Goal: Information Seeking & Learning: Find specific page/section

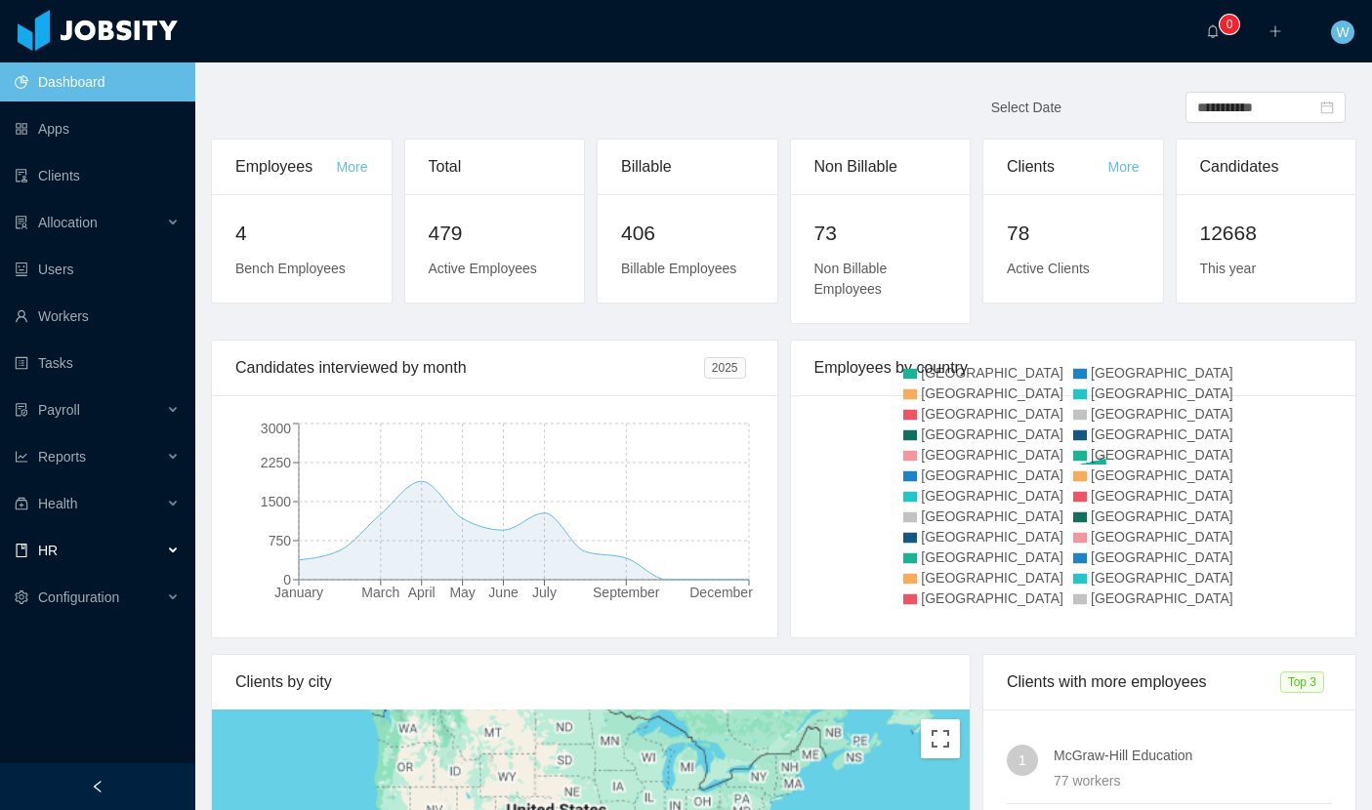
click at [97, 538] on div "HR" at bounding box center [97, 550] width 195 height 39
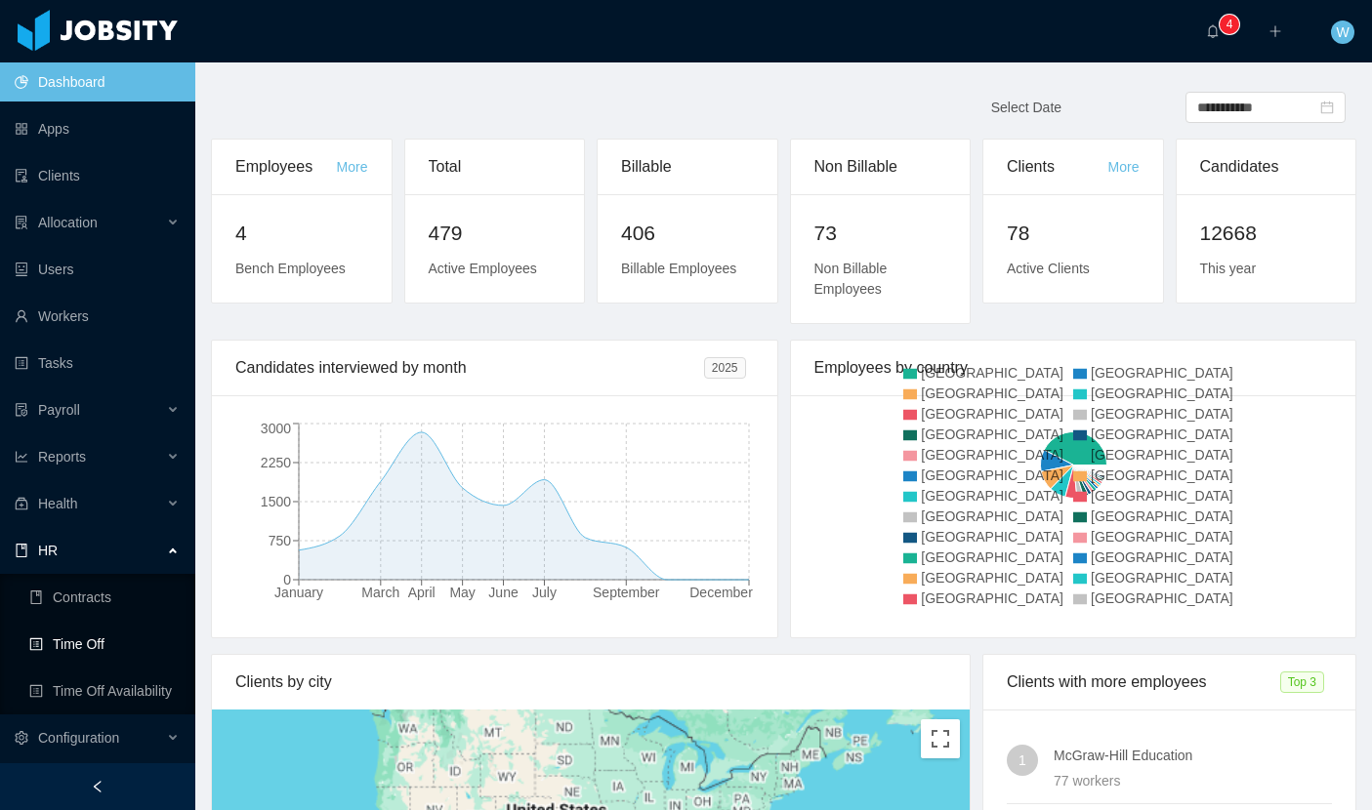
click at [103, 643] on link "Time Off" at bounding box center [104, 644] width 150 height 39
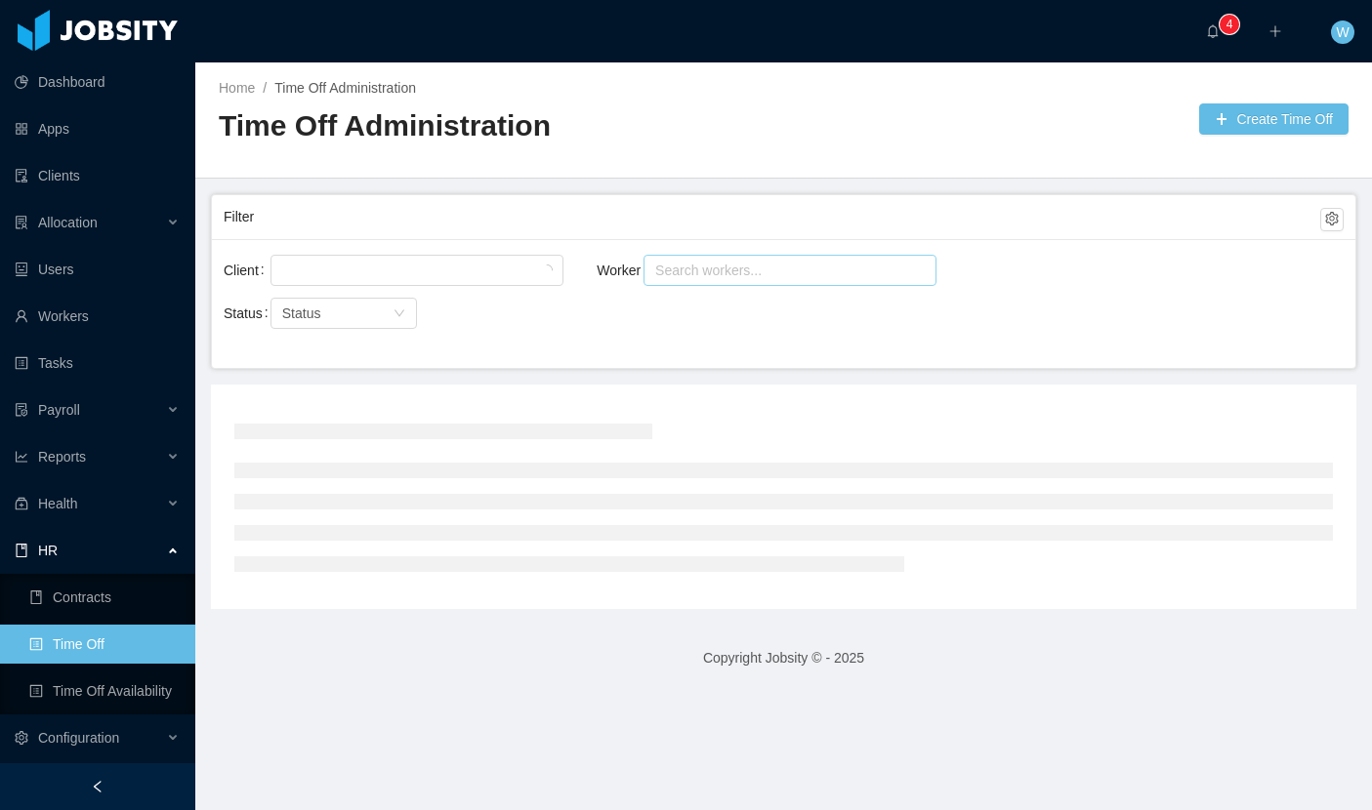
click at [801, 261] on div "Search workers..." at bounding box center [781, 271] width 252 height 20
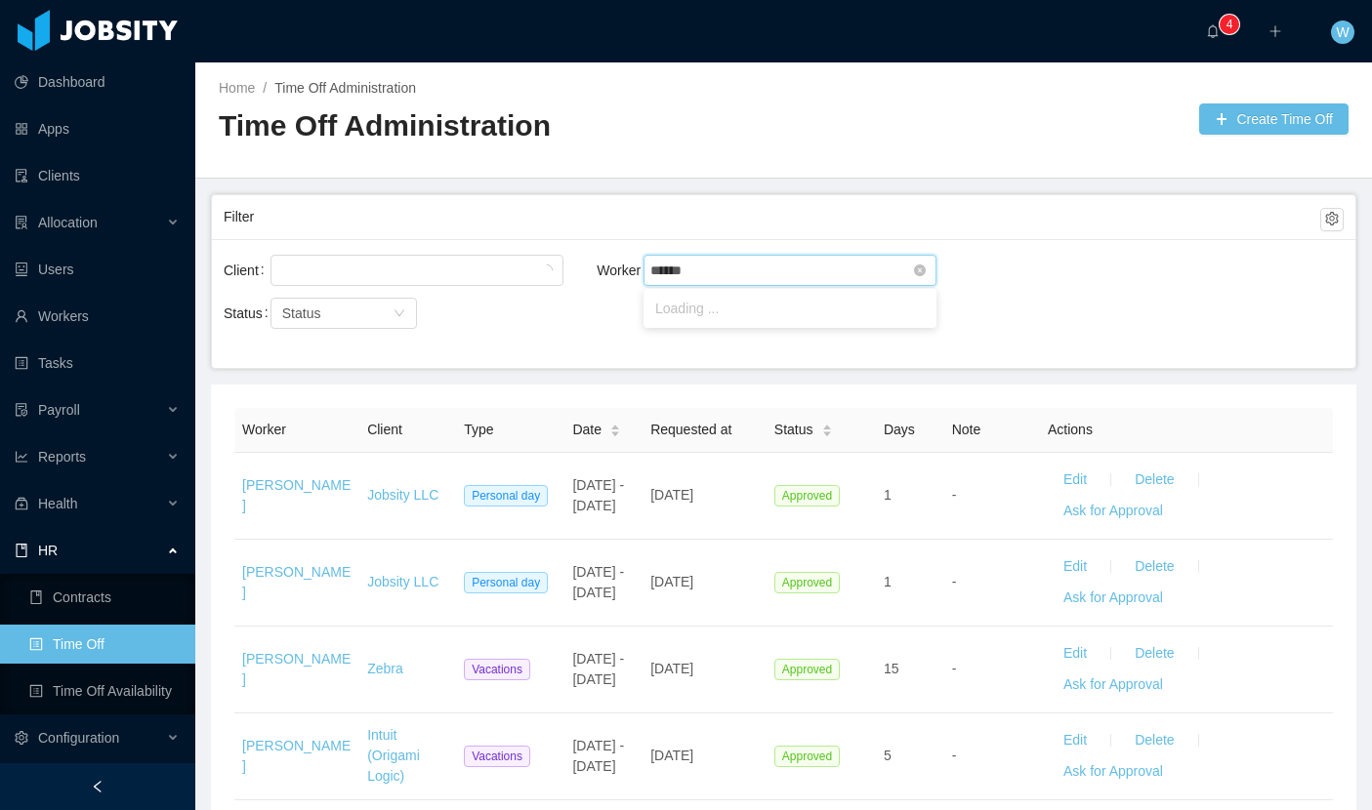
type input "*******"
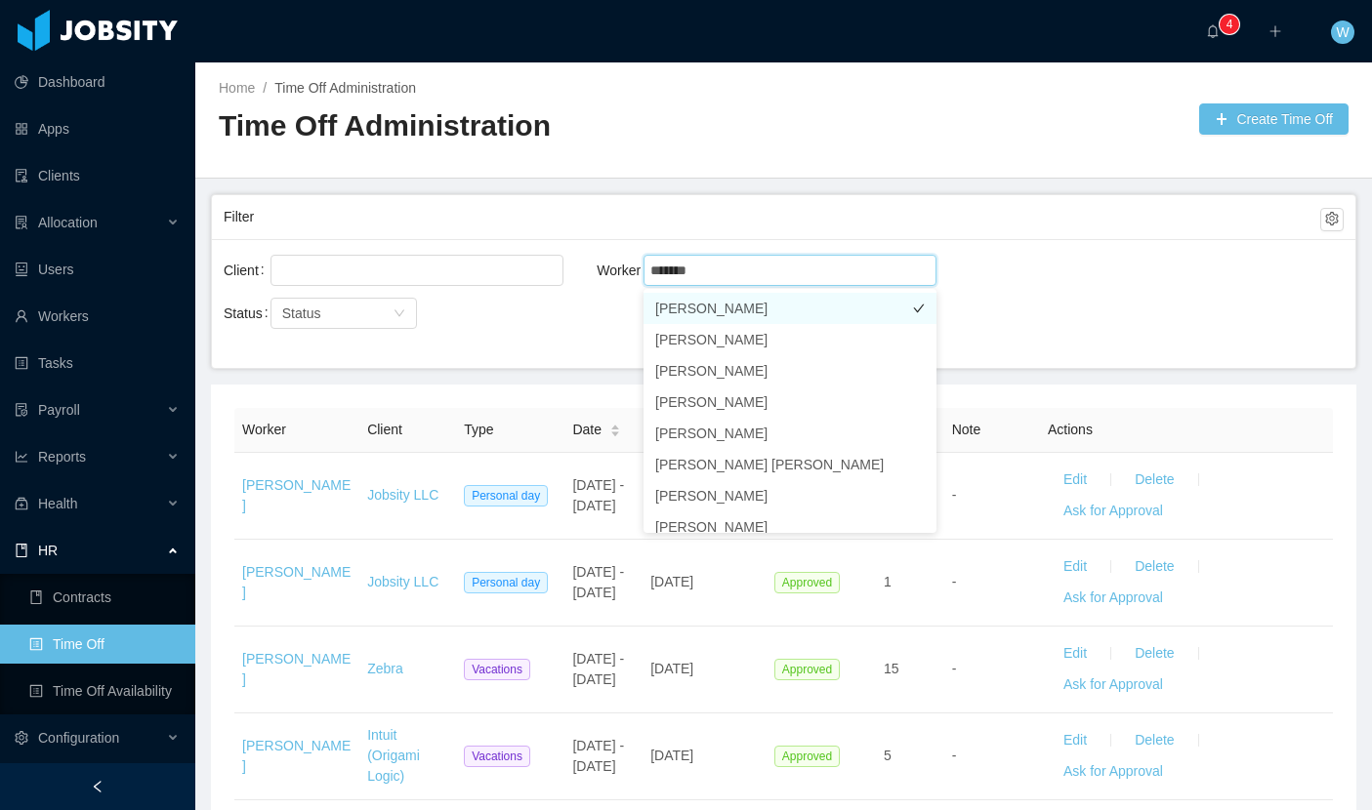
click at [784, 306] on li "[PERSON_NAME]" at bounding box center [789, 308] width 293 height 31
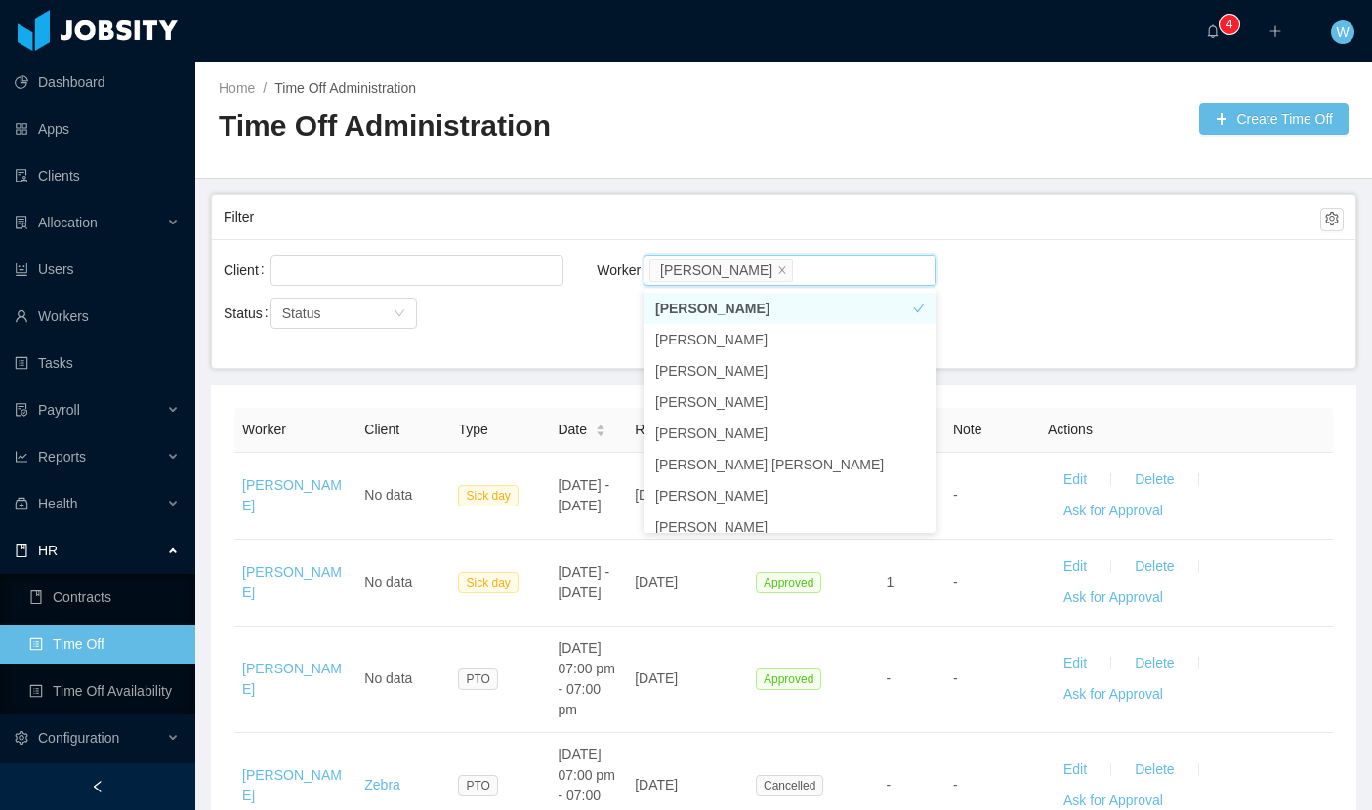
click at [557, 369] on main "Home / Time Off Administration / Time Off Administration Create Time Off Filter…" at bounding box center [783, 436] width 1176 height 748
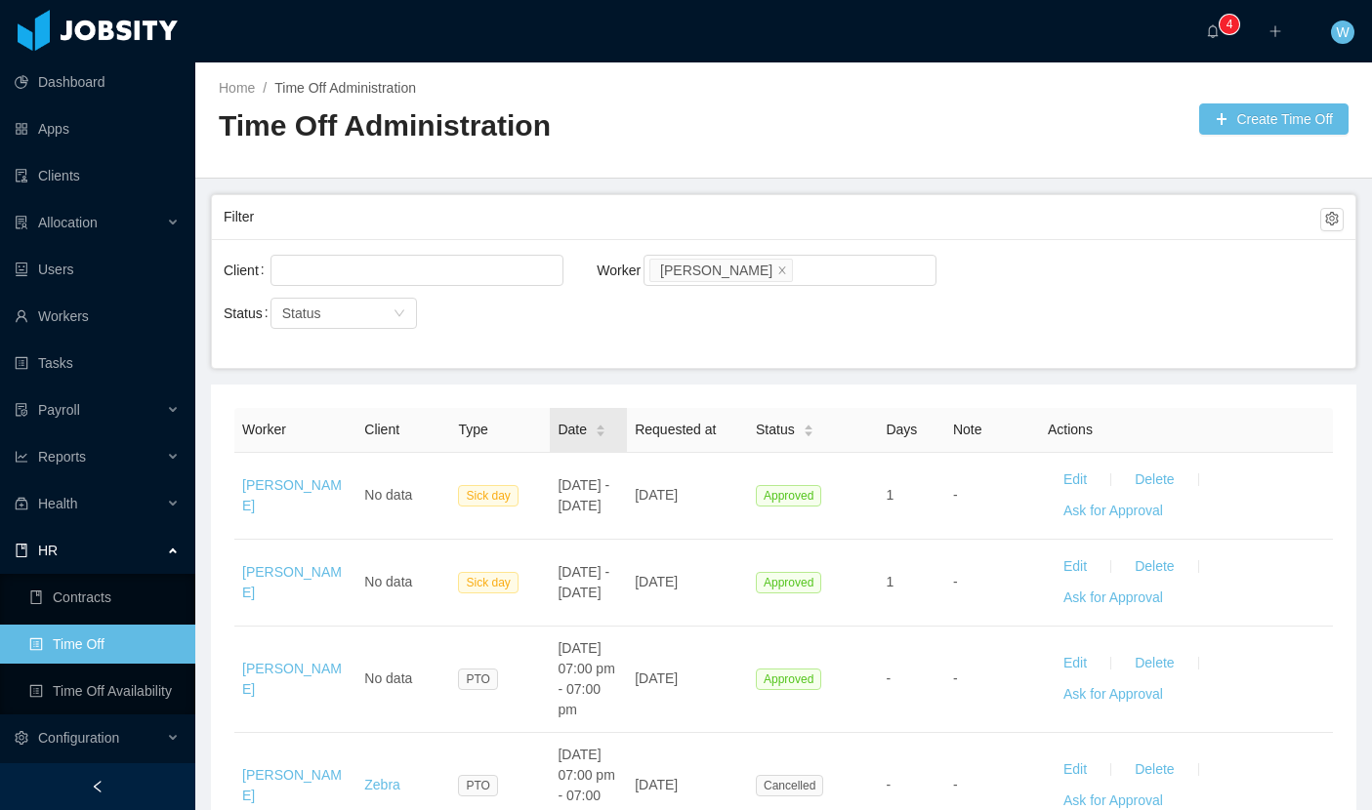
click at [601, 437] on icon "icon: caret-down" at bounding box center [600, 435] width 11 height 11
click at [602, 431] on icon "icon: caret-down" at bounding box center [600, 435] width 11 height 11
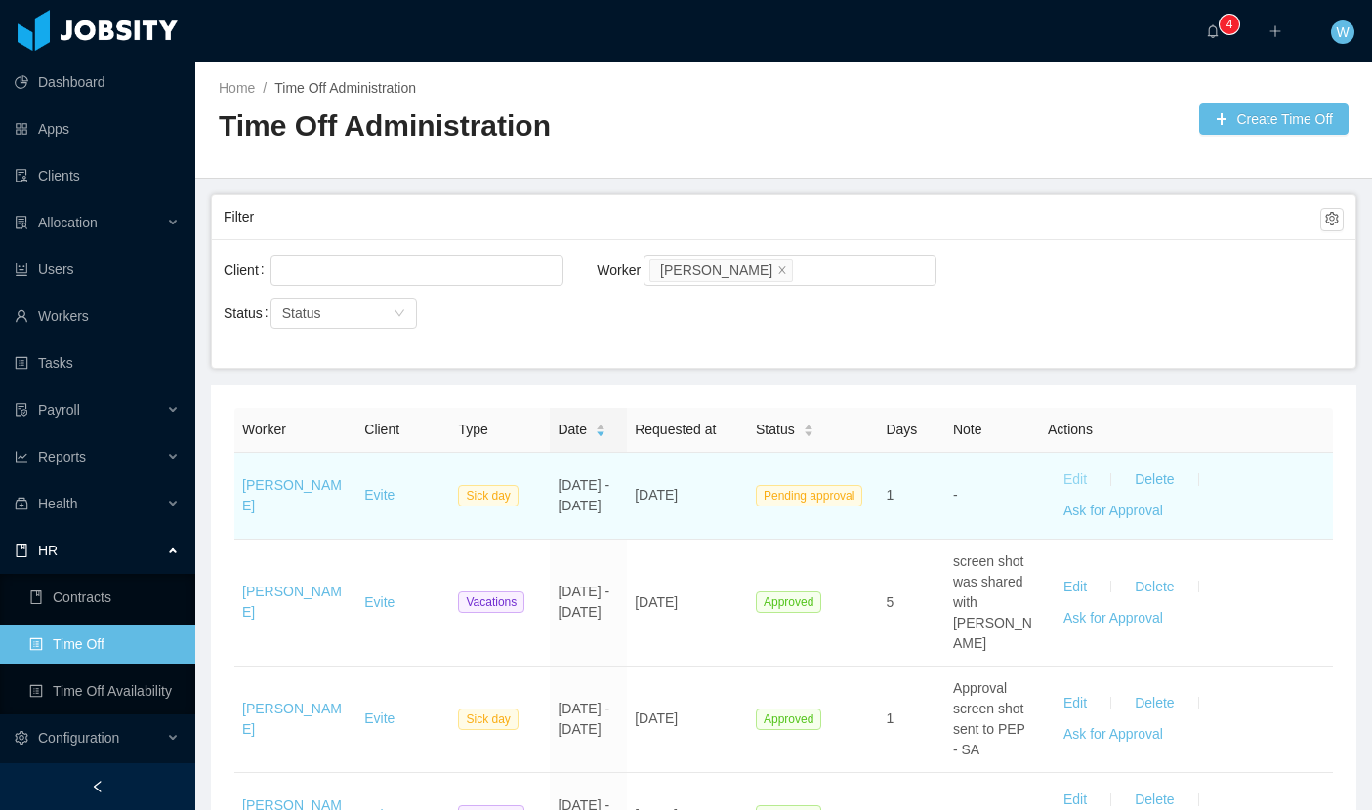
click at [1080, 478] on button "Edit" at bounding box center [1074, 480] width 55 height 31
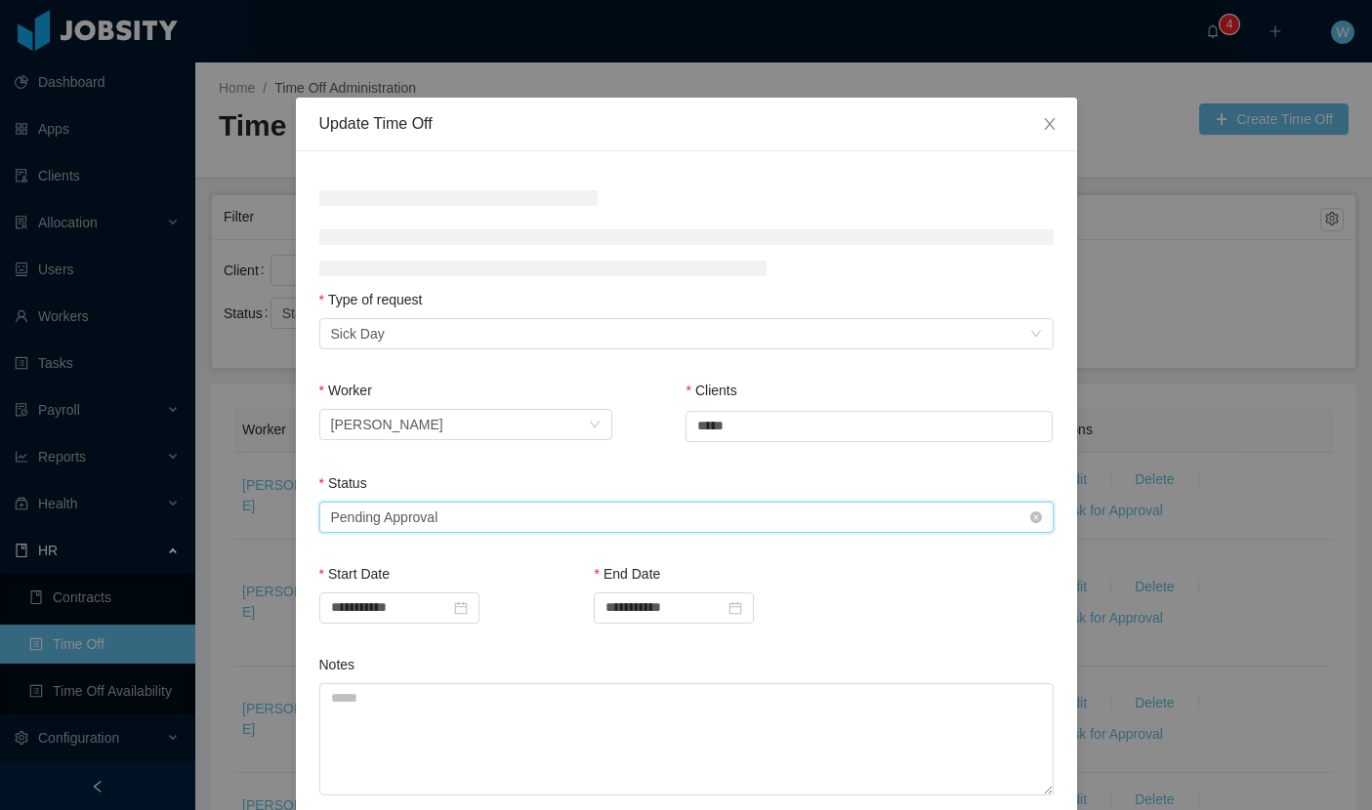
click at [485, 521] on div "Select status Pending Approval" at bounding box center [680, 517] width 698 height 29
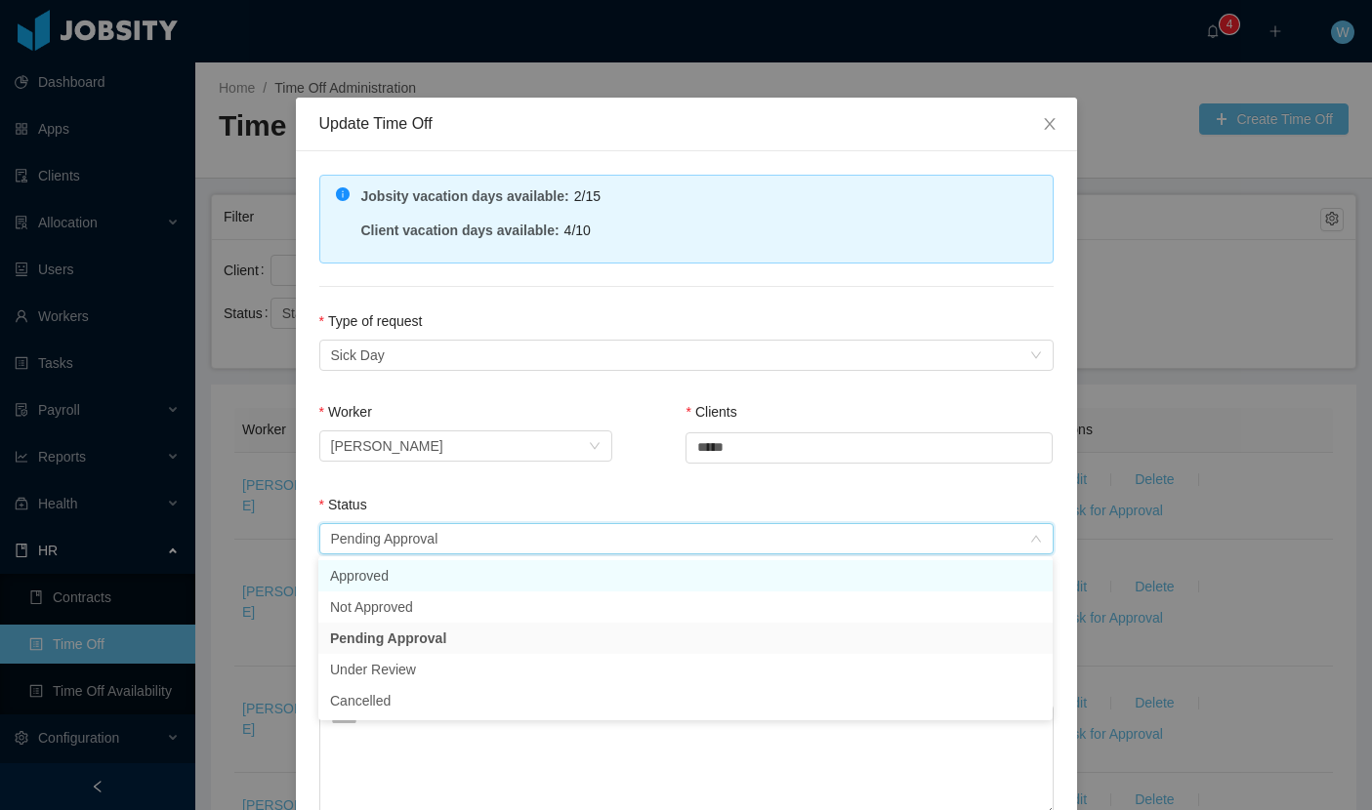
click at [450, 582] on li "Approved" at bounding box center [685, 575] width 734 height 31
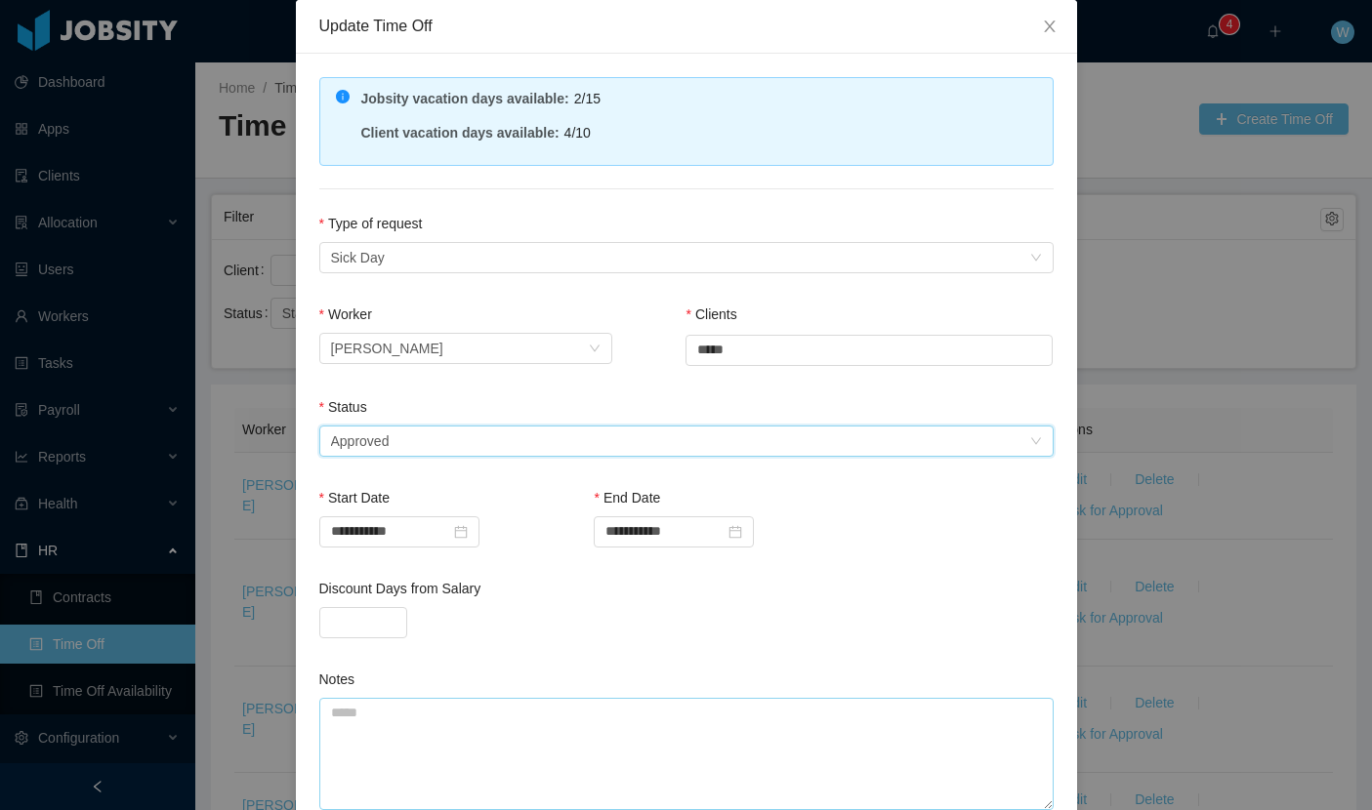
scroll to position [271, 0]
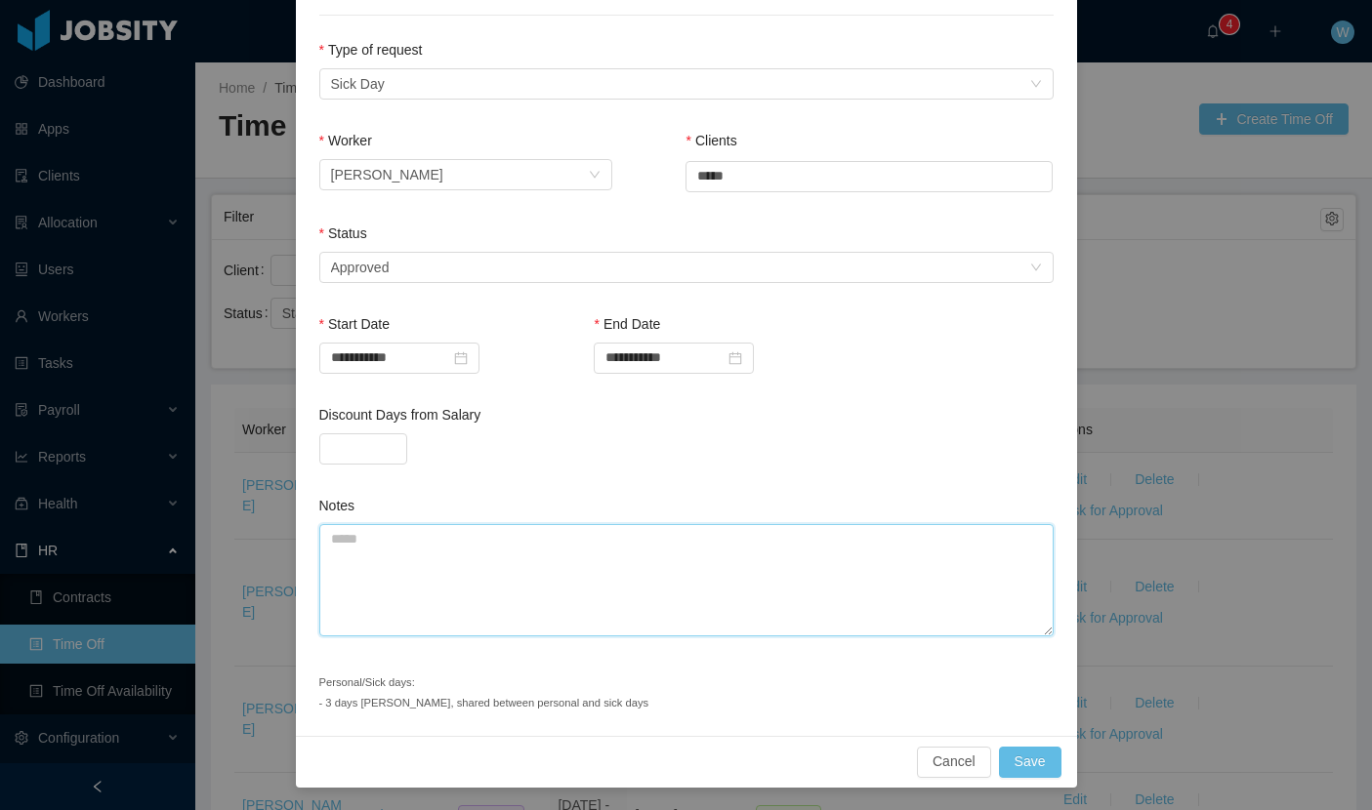
click at [451, 549] on textarea "Notes" at bounding box center [686, 580] width 734 height 112
type textarea "**********"
click at [1044, 757] on button "Save" at bounding box center [1030, 762] width 62 height 31
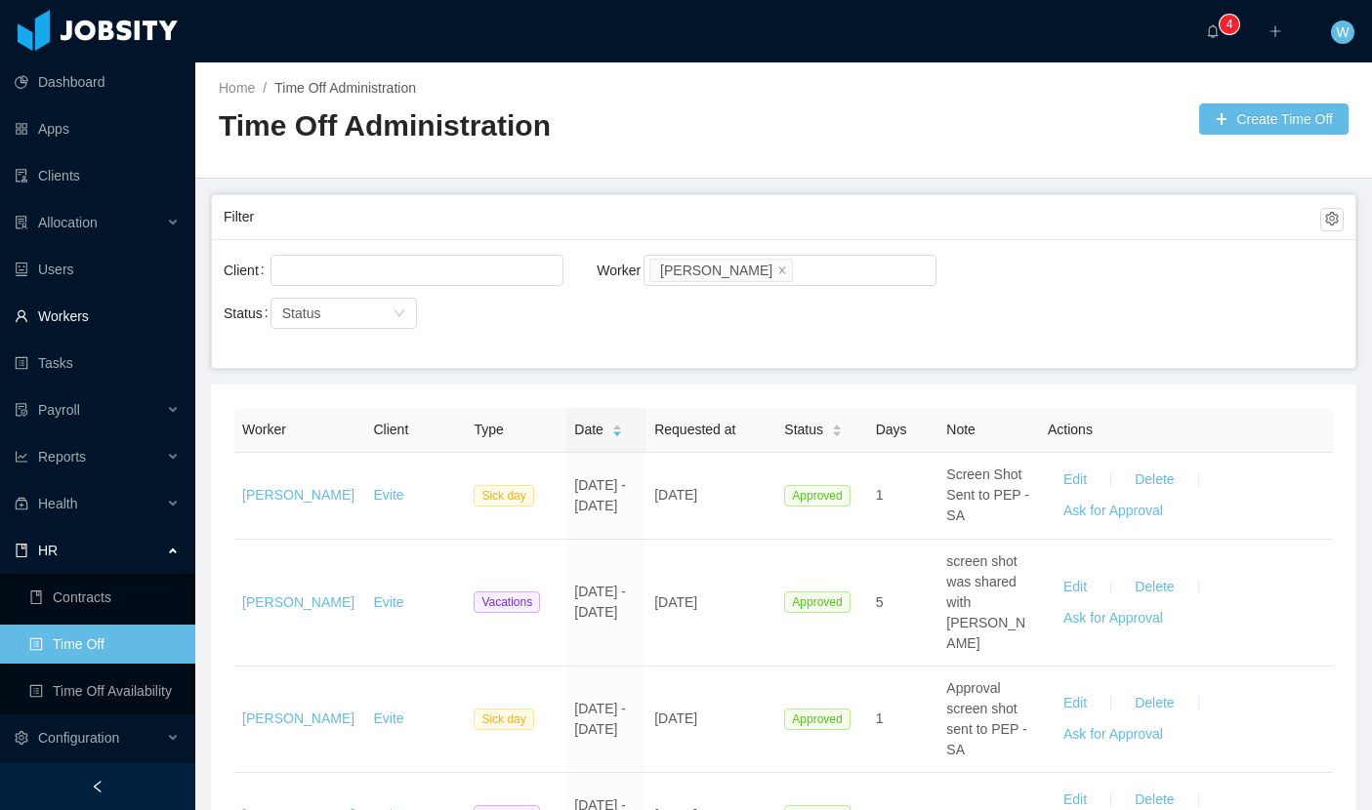
click at [88, 309] on link "Workers" at bounding box center [97, 316] width 165 height 39
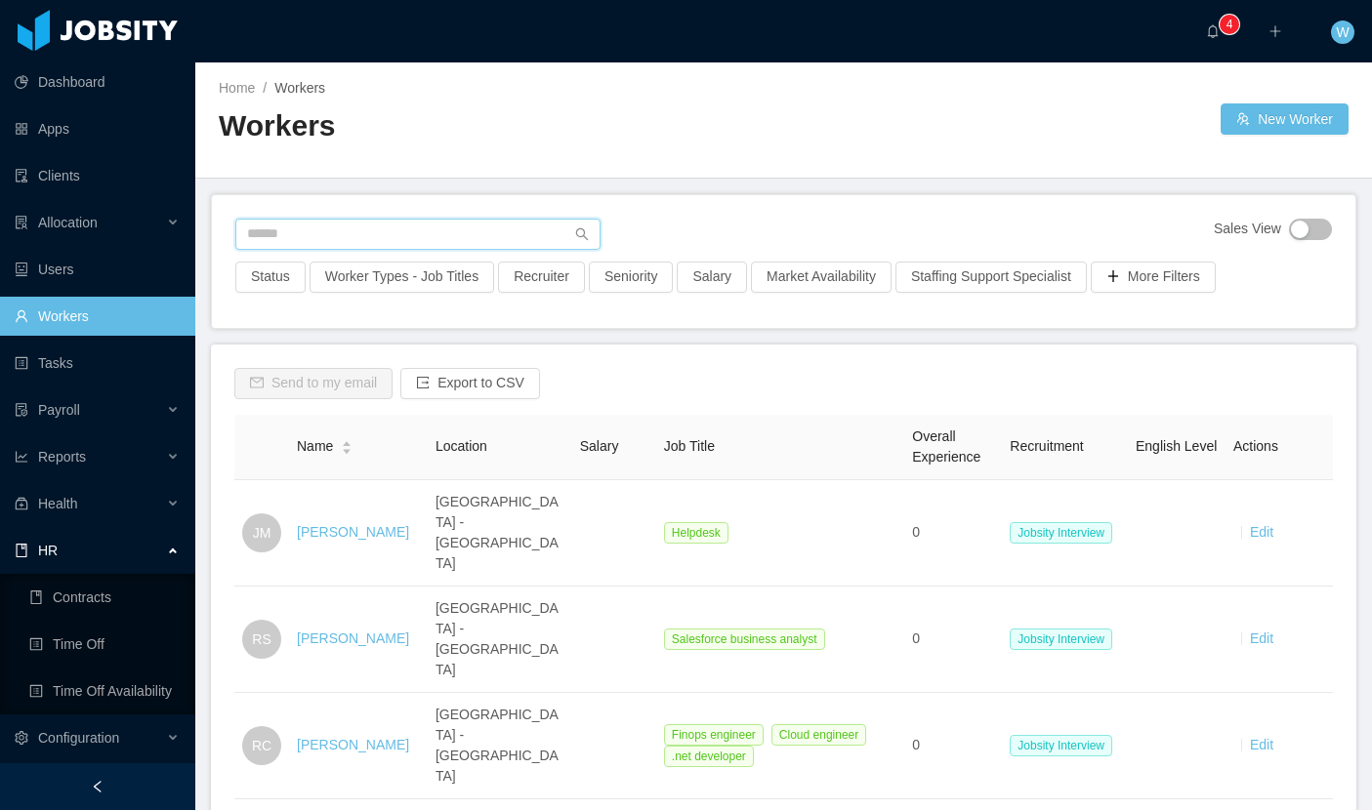
click at [438, 240] on input "text" at bounding box center [417, 234] width 365 height 31
type input "*"
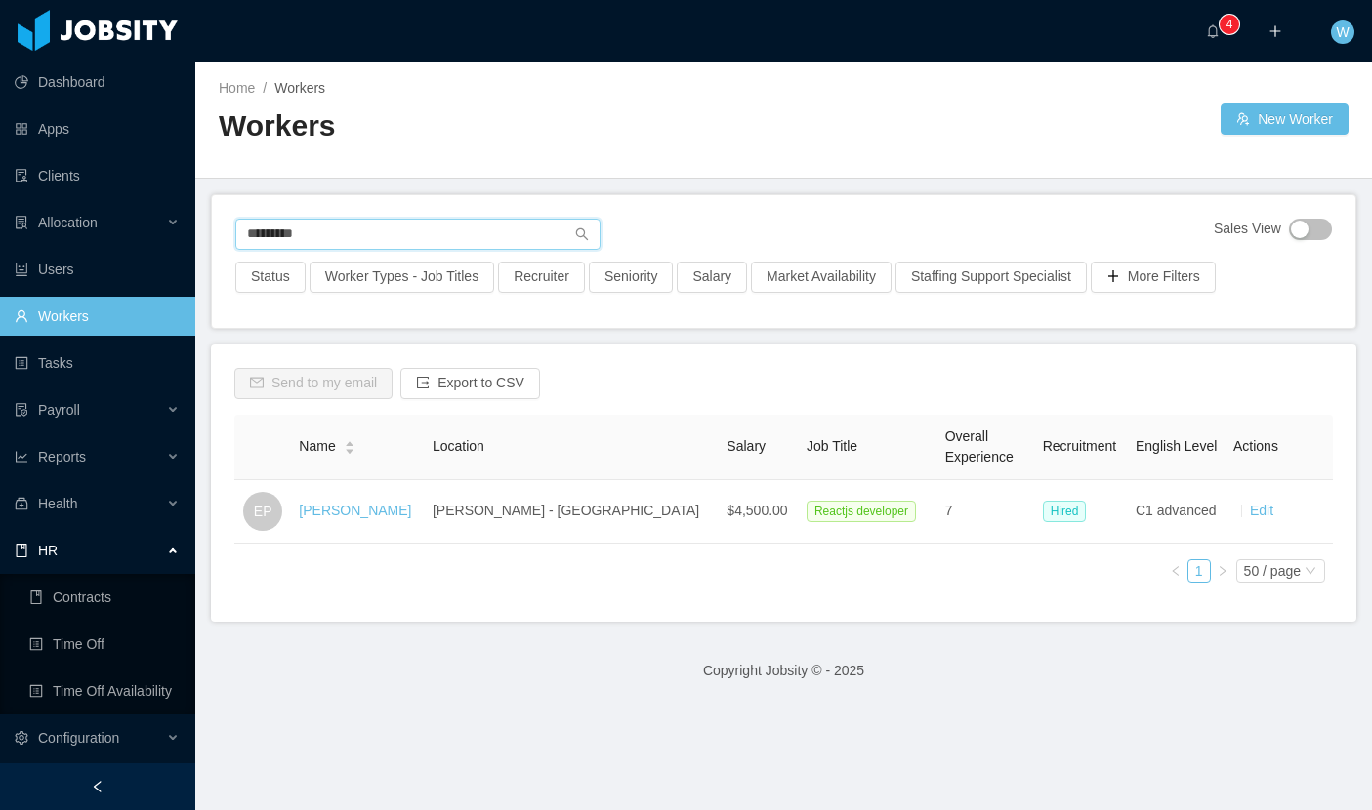
type input "*********"
click at [377, 508] on link "[PERSON_NAME]" at bounding box center [355, 511] width 112 height 16
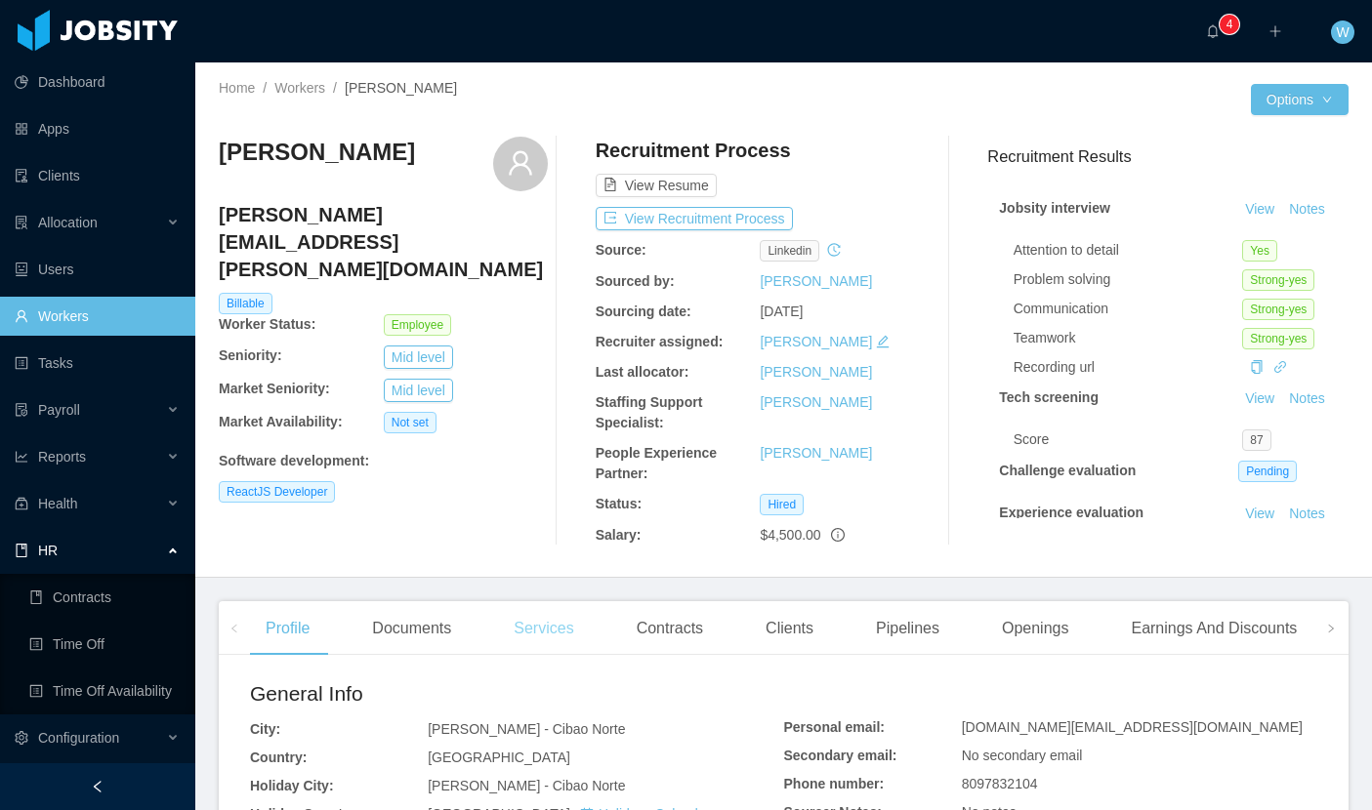
click at [529, 644] on div "Services" at bounding box center [543, 628] width 91 height 55
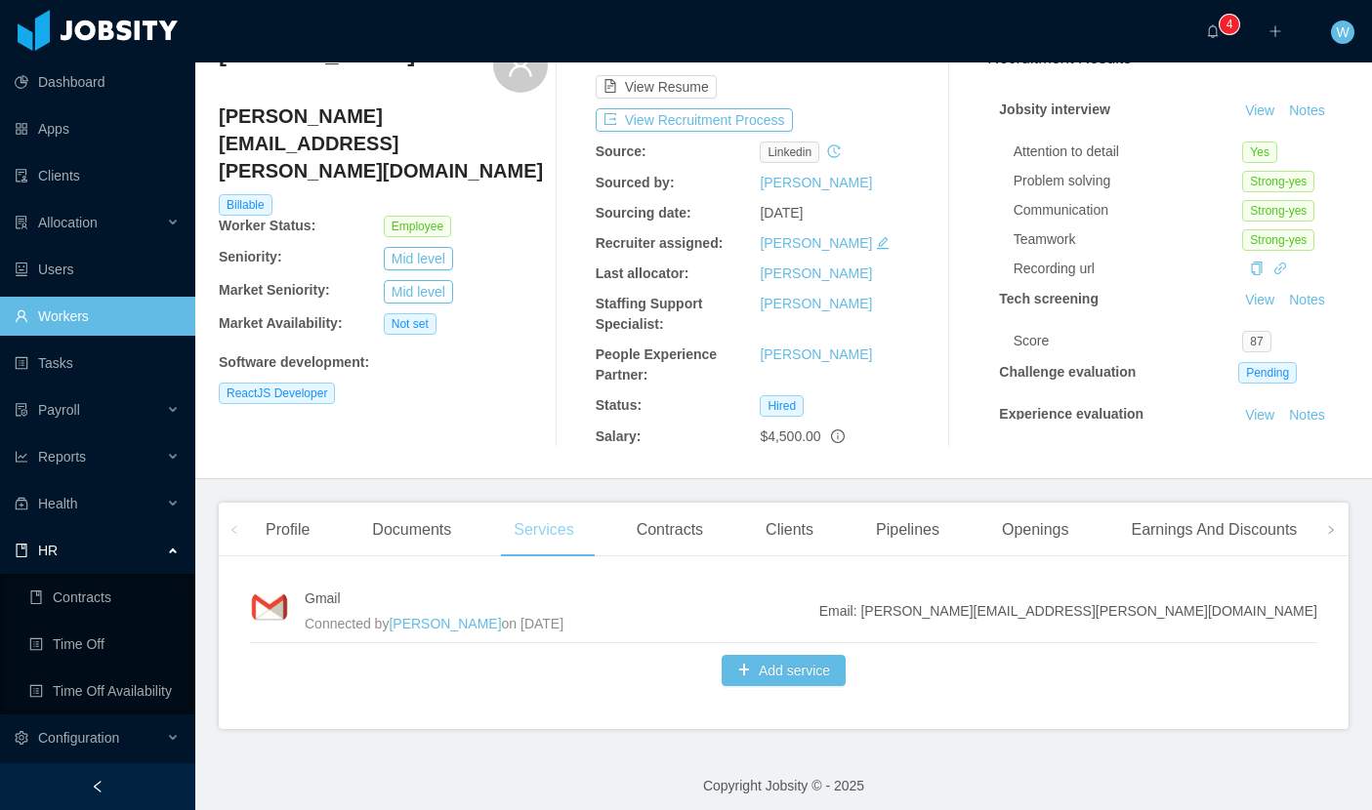
scroll to position [110, 0]
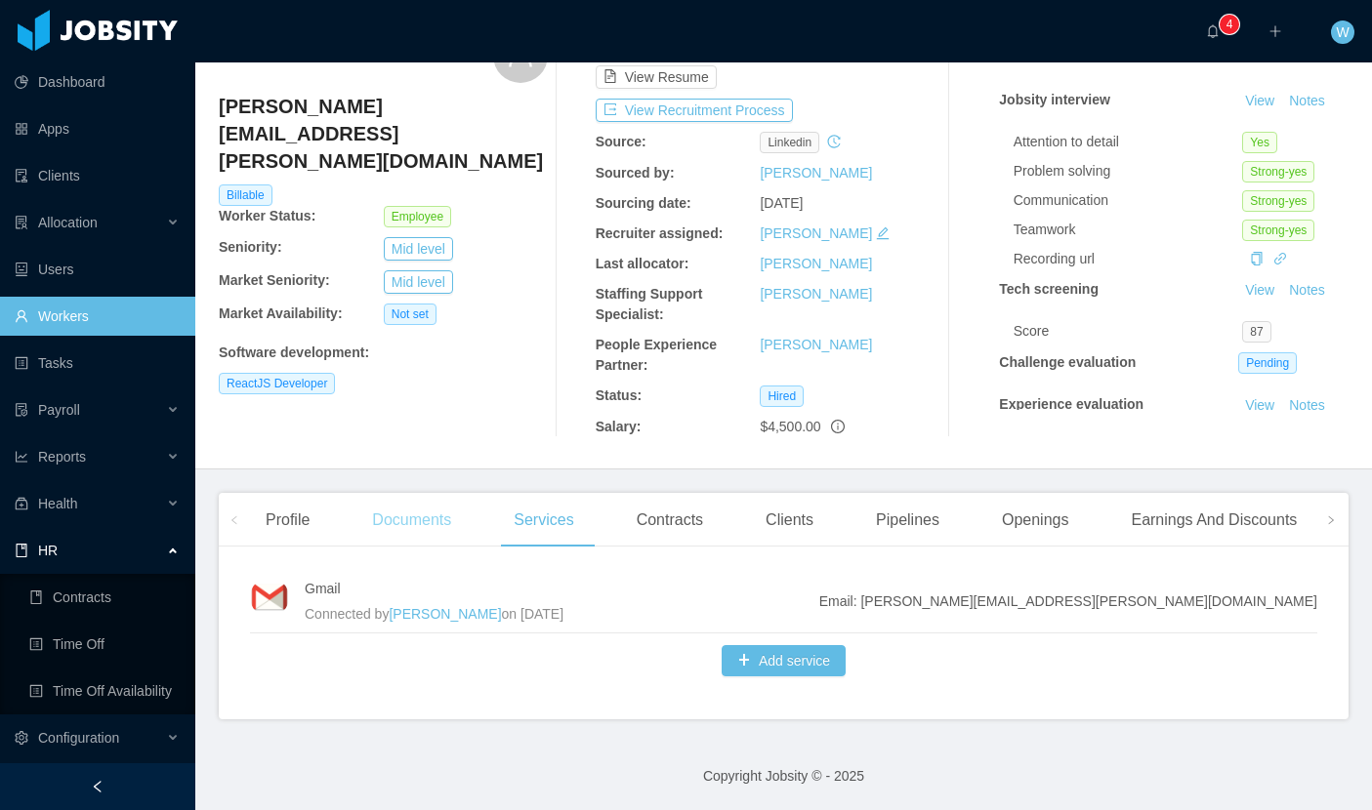
click at [391, 529] on div "Documents" at bounding box center [411, 520] width 110 height 55
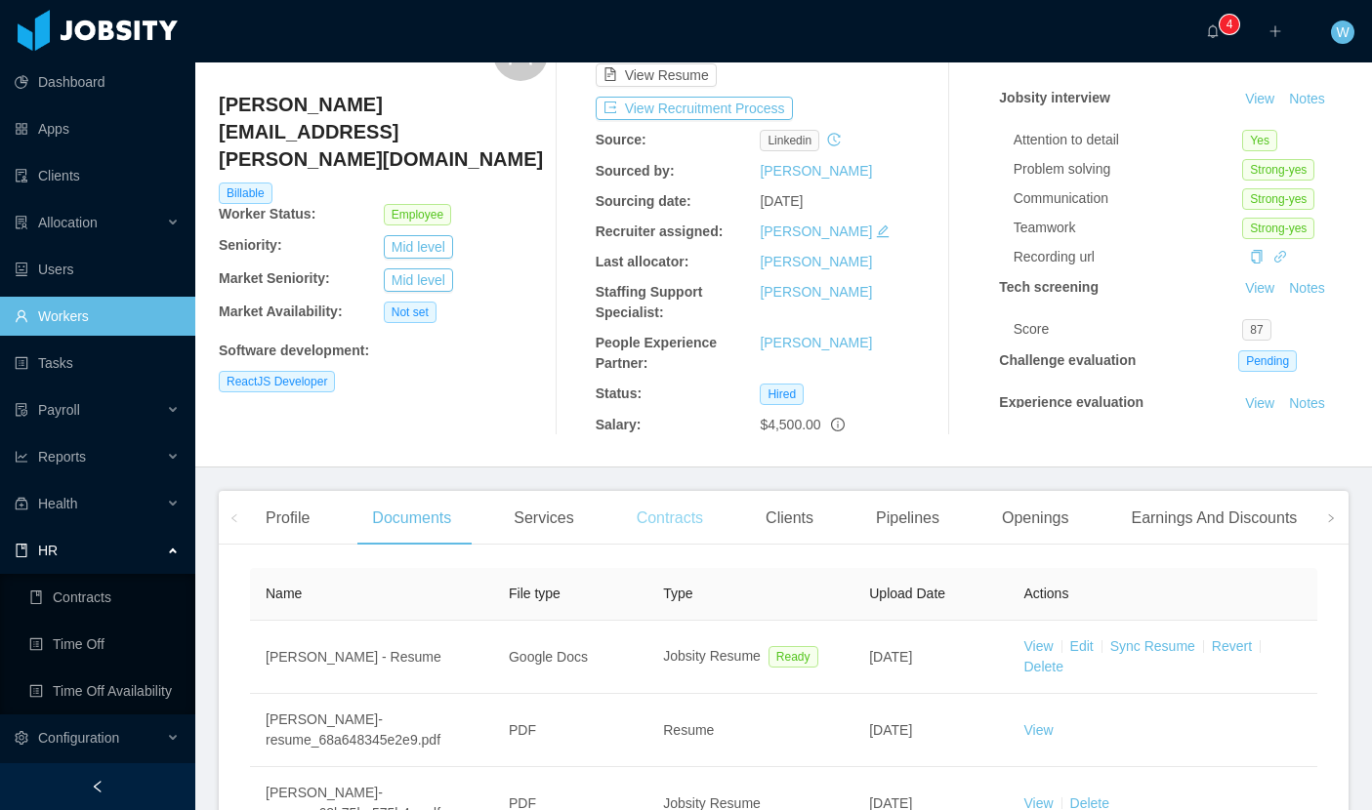
click at [674, 531] on div "Contracts" at bounding box center [670, 518] width 98 height 55
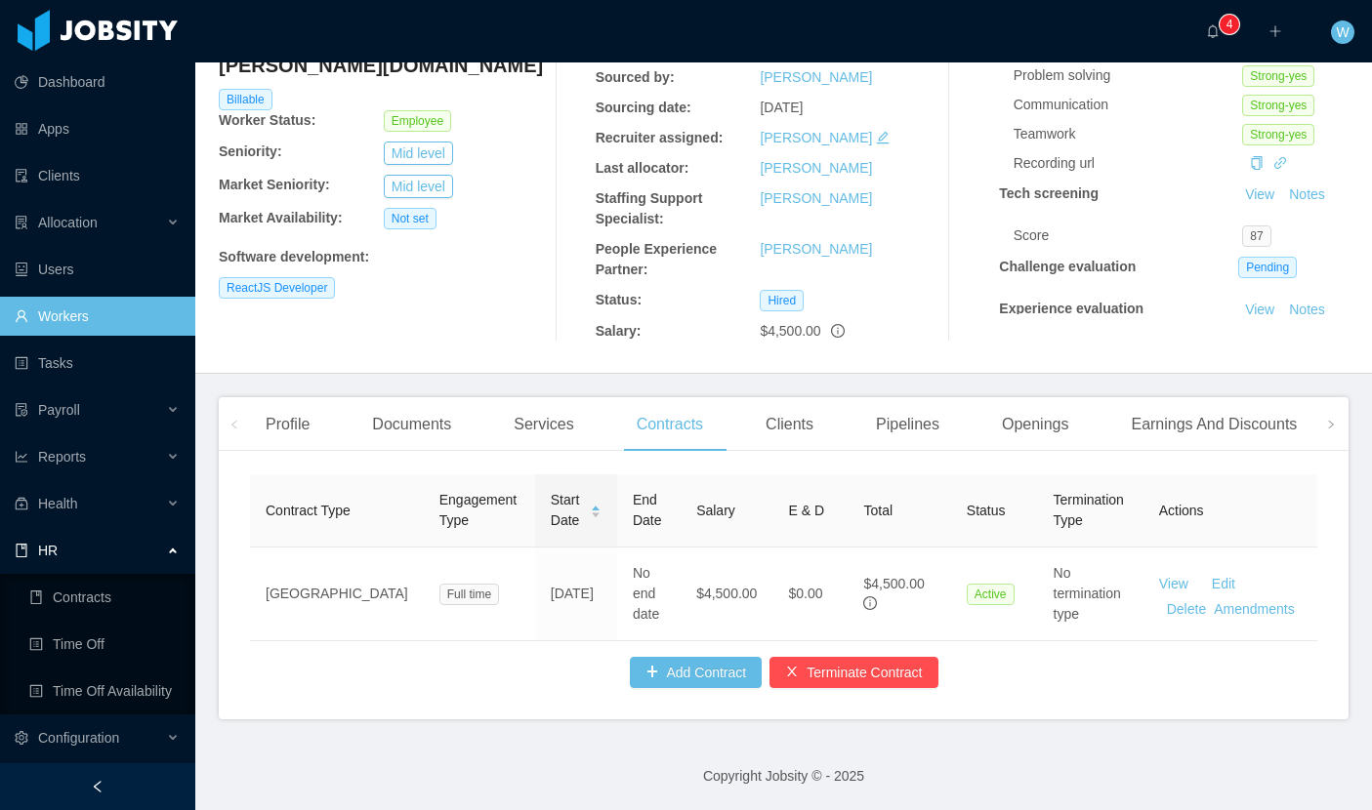
scroll to position [204, 0]
click at [109, 191] on link "Clients" at bounding box center [97, 175] width 165 height 39
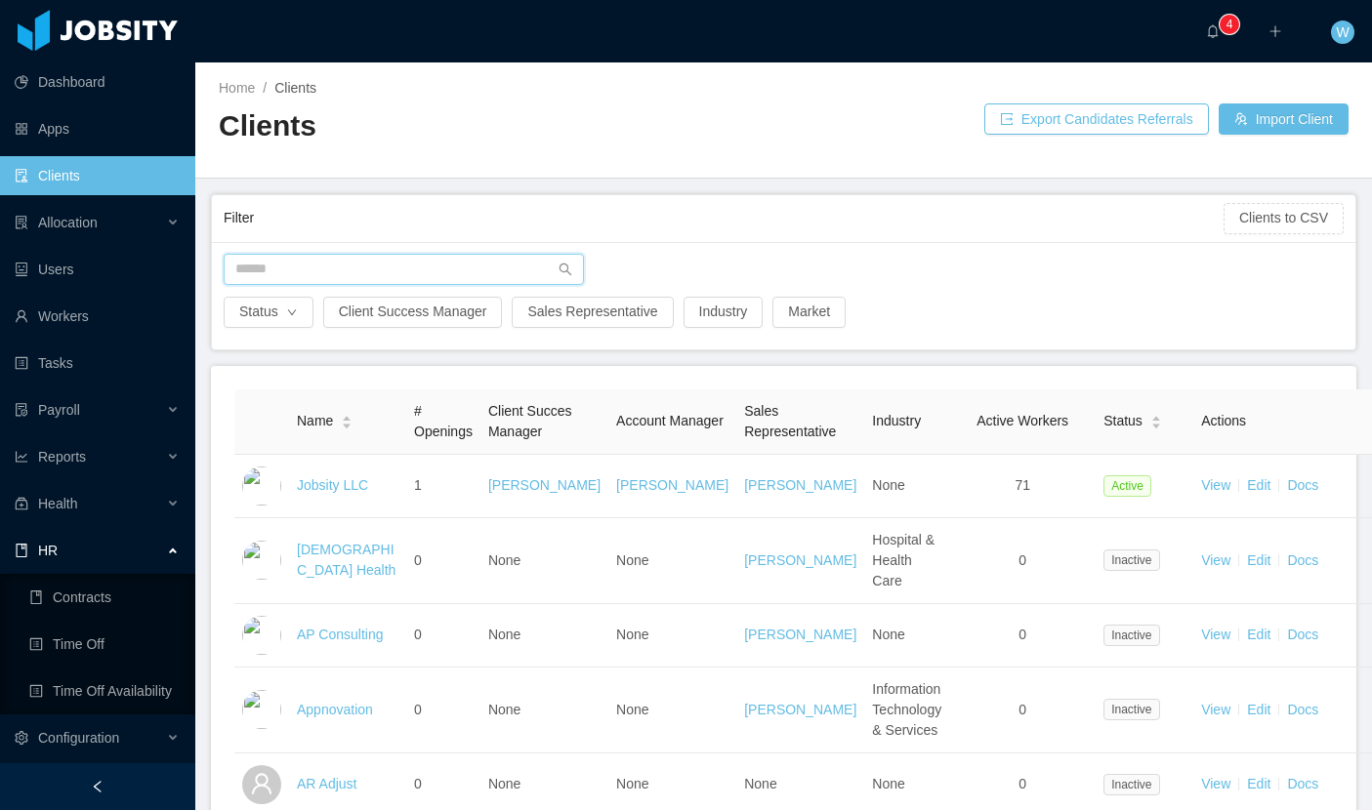
click at [458, 272] on input "text" at bounding box center [404, 269] width 360 height 31
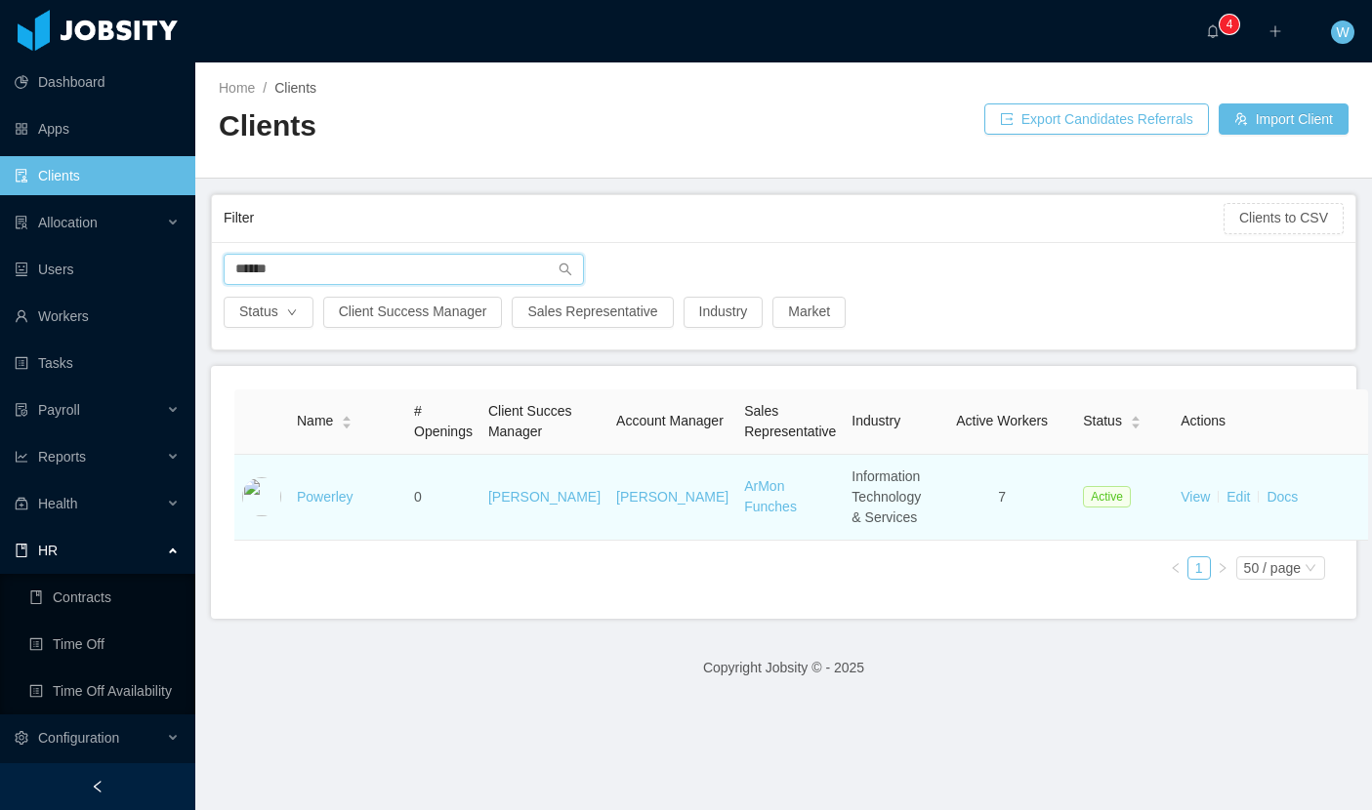
type input "******"
click at [328, 526] on td "Powerley" at bounding box center [347, 498] width 117 height 86
click at [335, 505] on link "Powerley" at bounding box center [325, 497] width 57 height 16
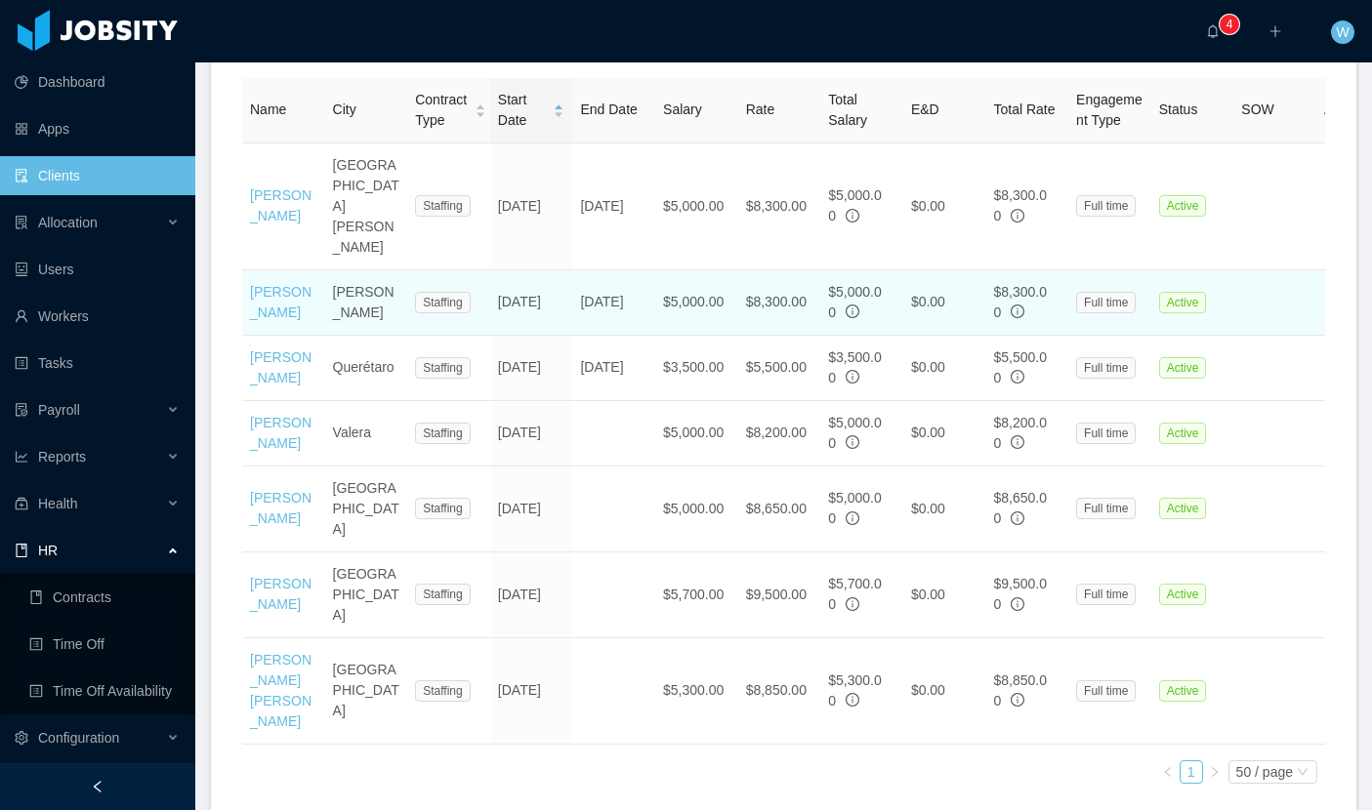
scroll to position [759, 0]
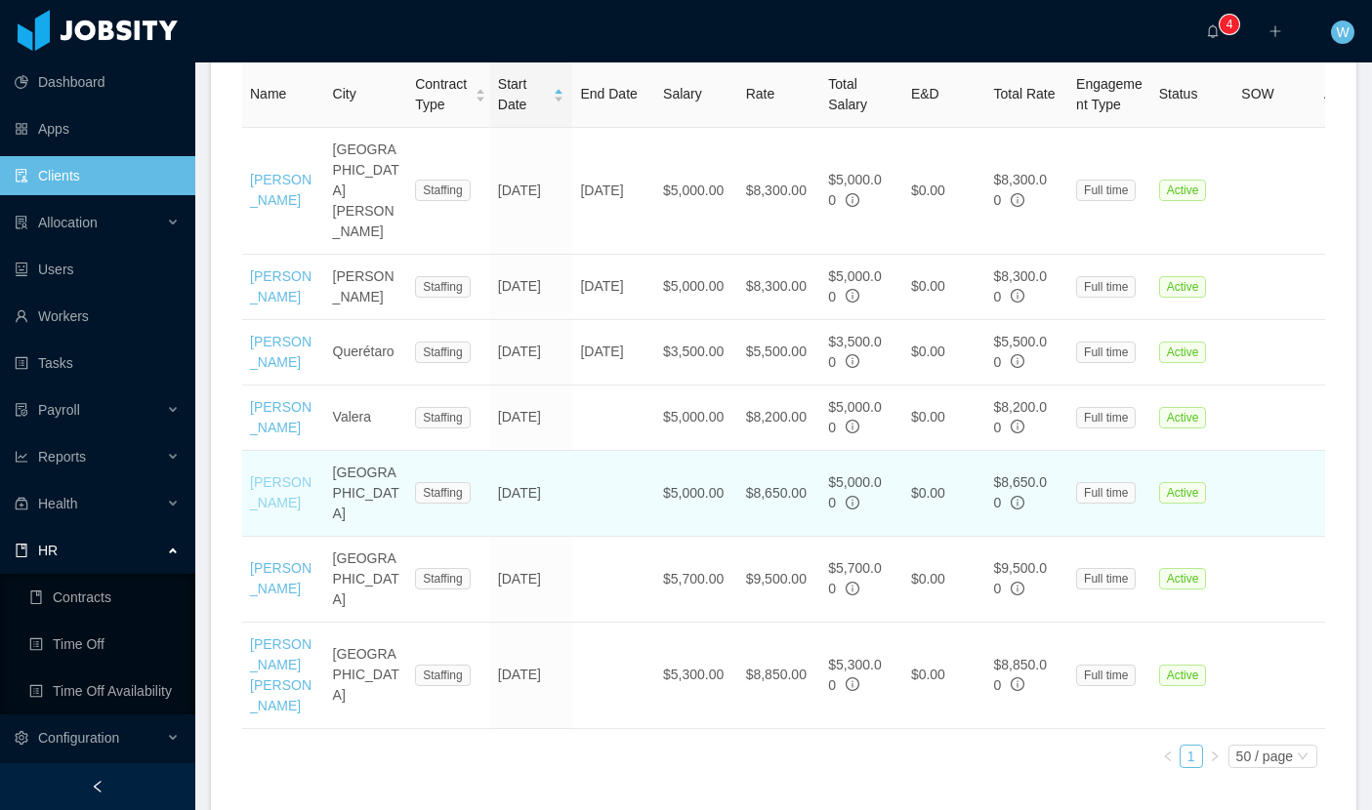
click at [271, 474] on link "[PERSON_NAME]" at bounding box center [281, 492] width 62 height 36
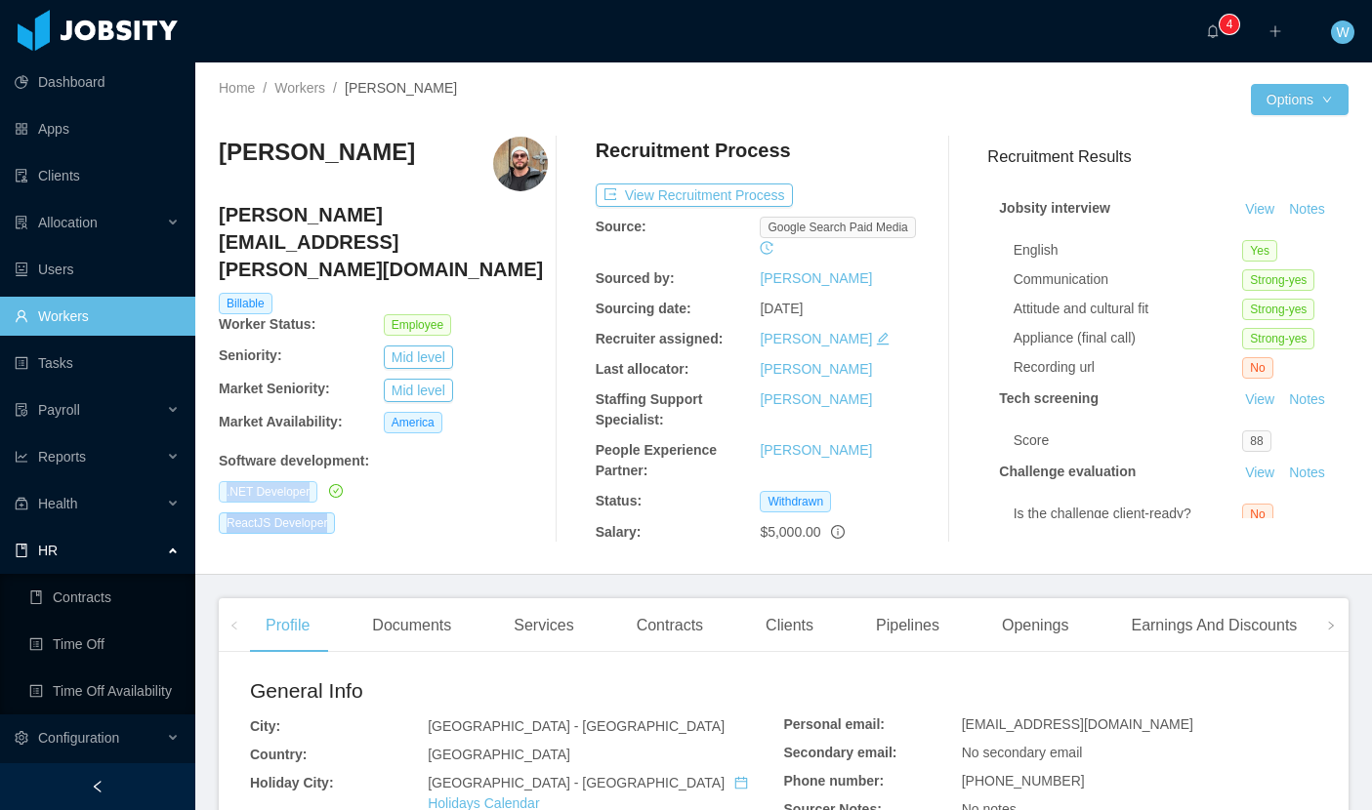
drag, startPoint x: 360, startPoint y: 473, endPoint x: 284, endPoint y: 439, distance: 83.5
click at [214, 436] on div "Home / Workers / [PERSON_NAME] / Options [PERSON_NAME] [PERSON_NAME][EMAIL_ADDR…" at bounding box center [783, 318] width 1176 height 513
copy div ".NET Developer ReactJS Developer"
click at [422, 481] on div ".NET Developer" at bounding box center [383, 491] width 329 height 21
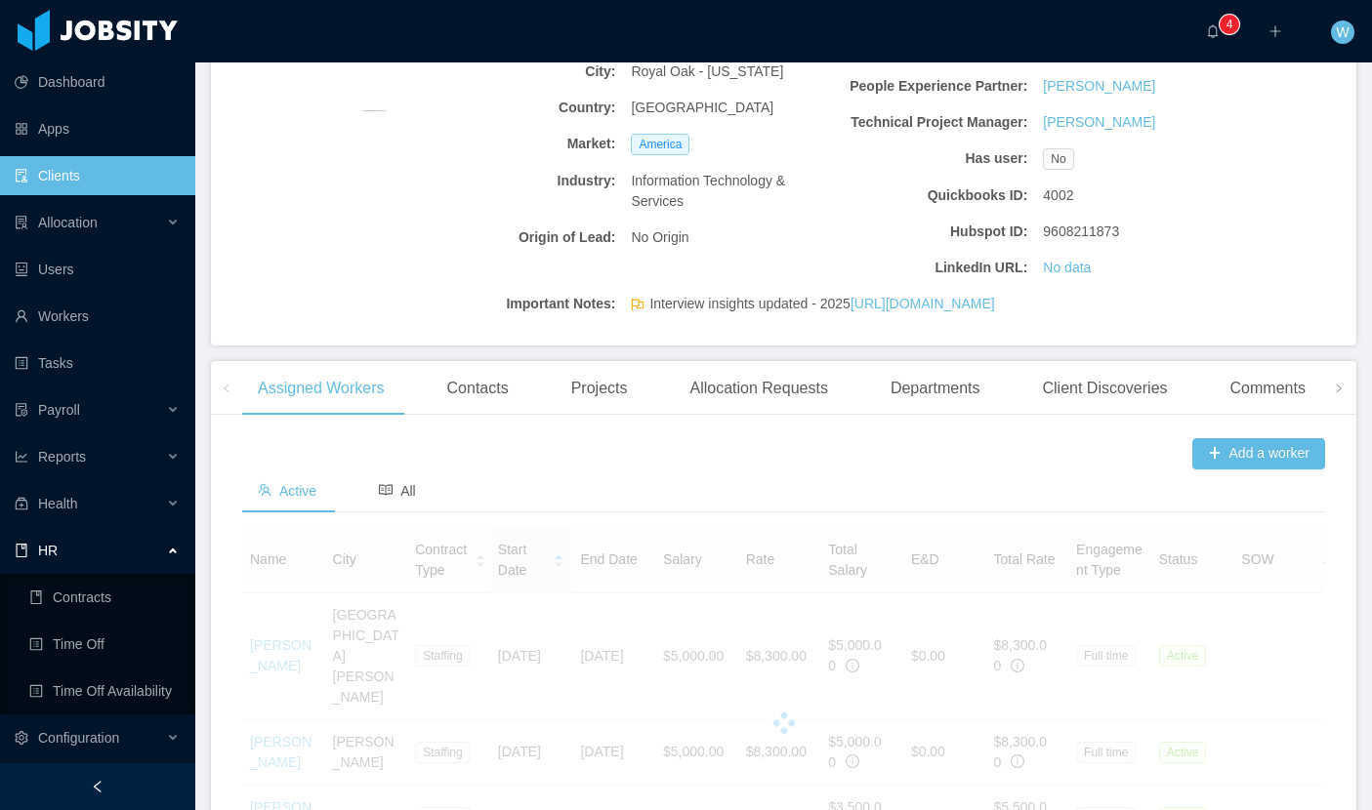
scroll to position [786, 0]
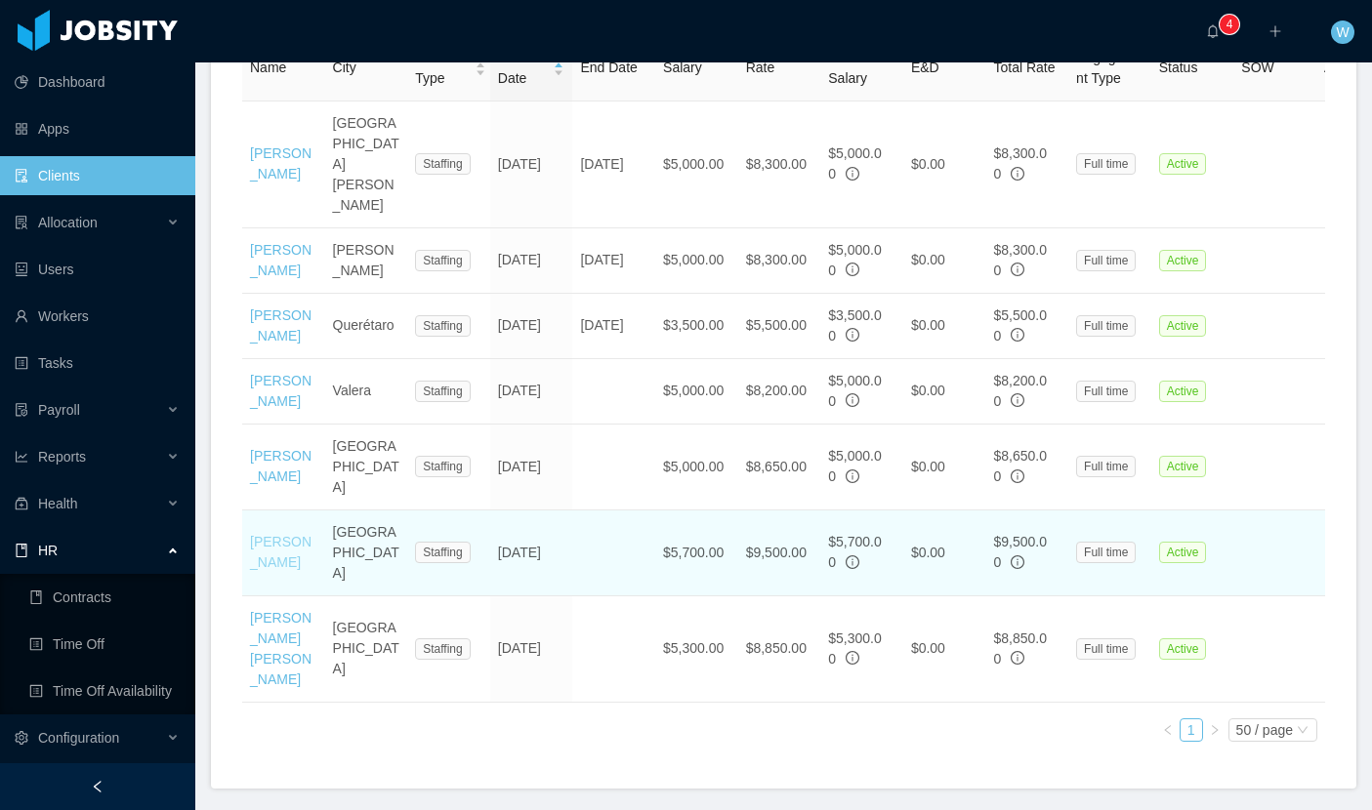
click at [290, 534] on link "[PERSON_NAME]" at bounding box center [281, 552] width 62 height 36
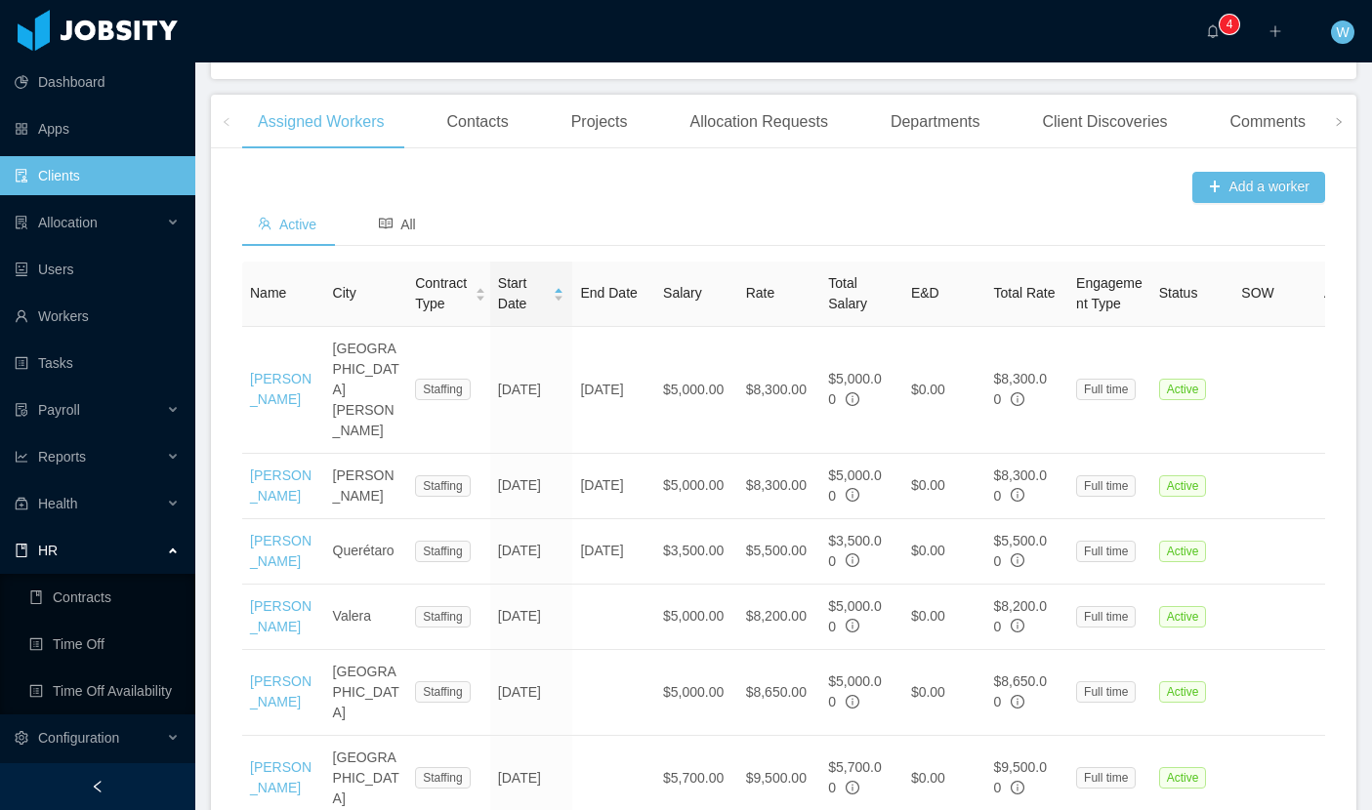
scroll to position [786, 0]
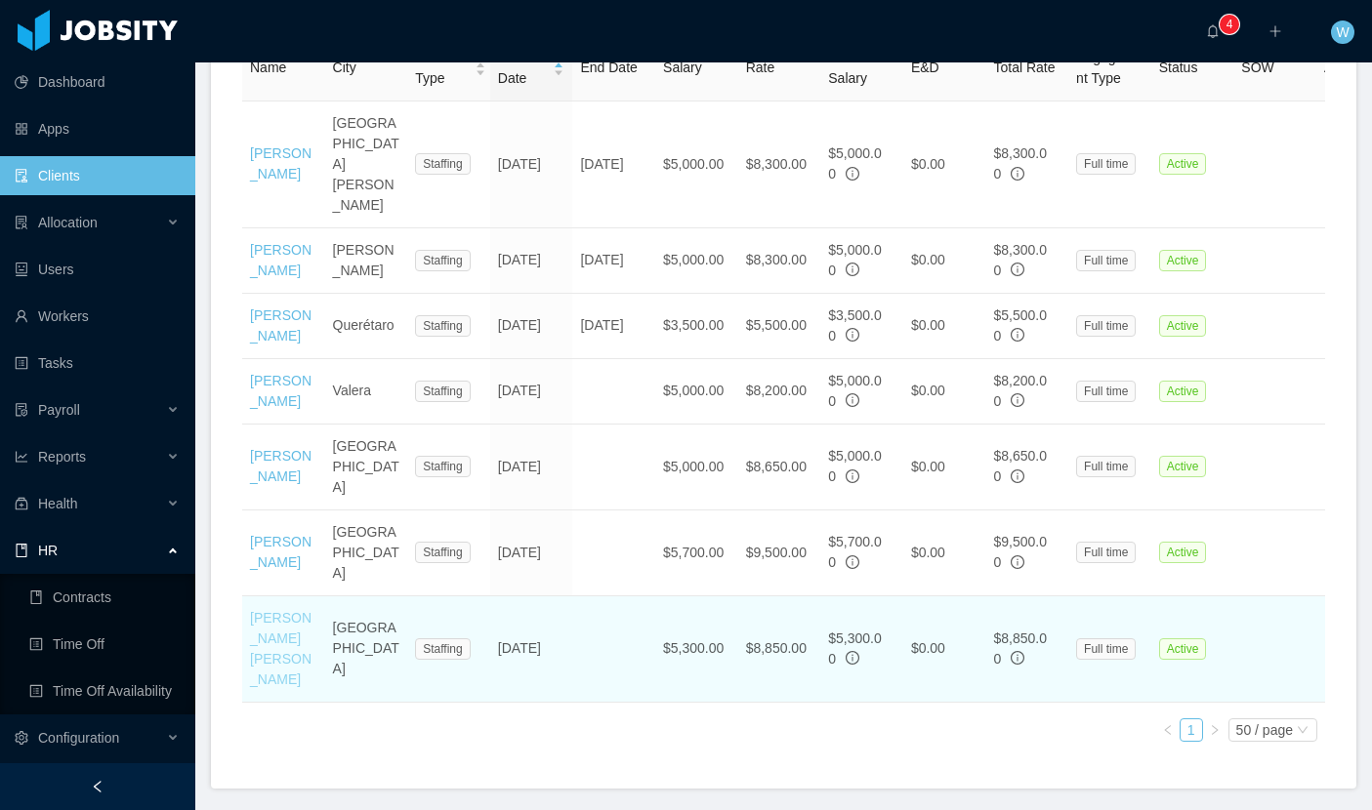
click at [259, 610] on link "[PERSON_NAME] [PERSON_NAME]" at bounding box center [281, 648] width 62 height 77
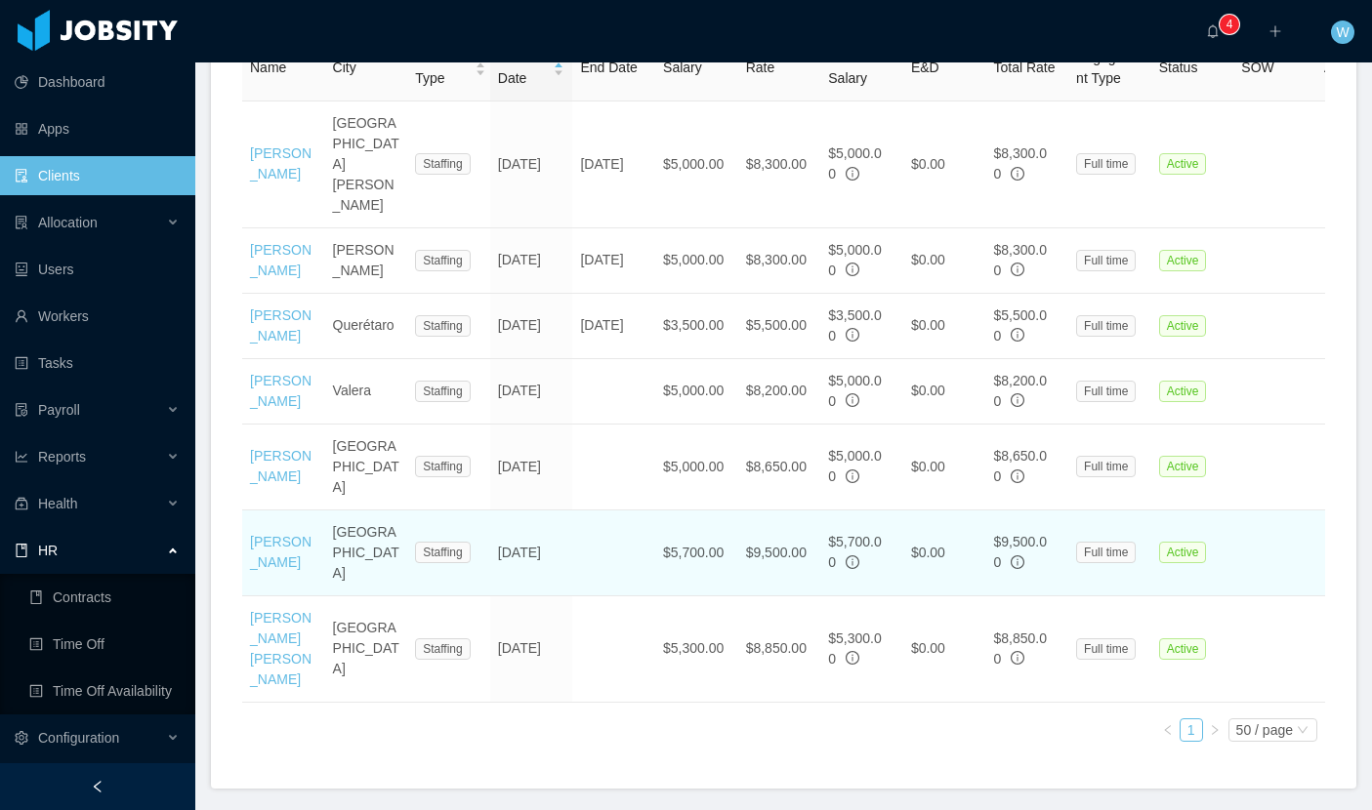
drag, startPoint x: 535, startPoint y: 514, endPoint x: 543, endPoint y: 487, distance: 28.4
click at [492, 511] on td "[DATE]" at bounding box center [531, 554] width 83 height 86
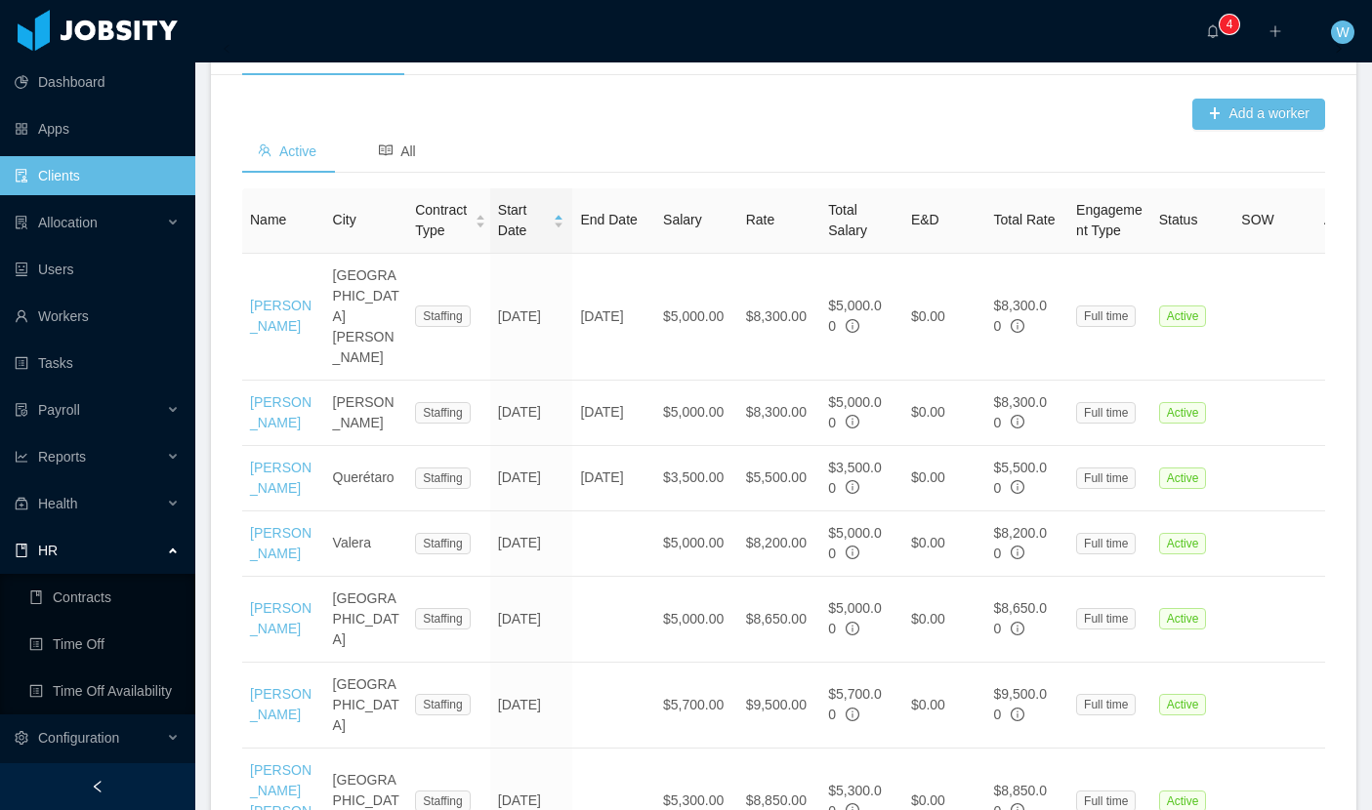
scroll to position [610, 0]
